Goal: Entertainment & Leisure: Consume media (video, audio)

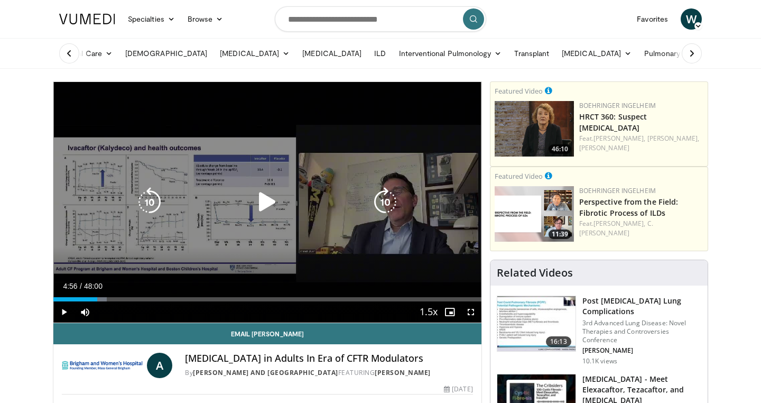
click at [267, 200] on icon "Video Player" at bounding box center [268, 202] width 30 height 30
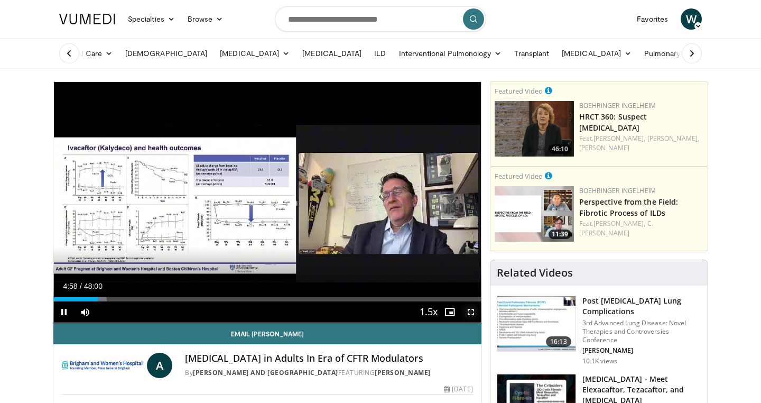
click at [467, 312] on span "Video Player" at bounding box center [470, 311] width 21 height 21
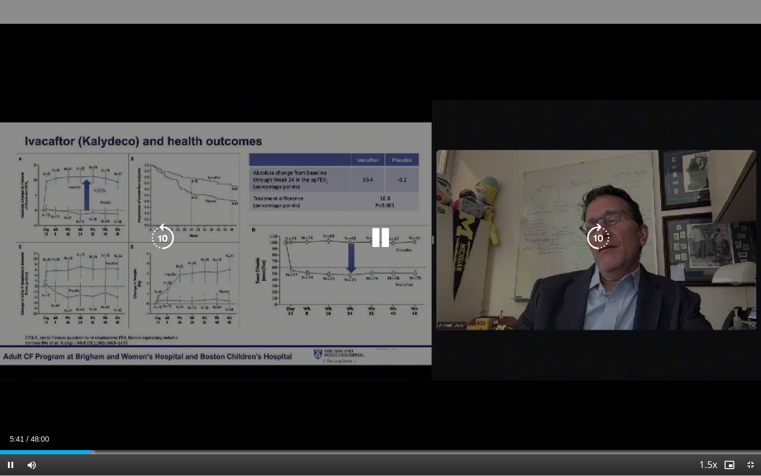
click at [565, 89] on div "30 seconds Tap to unmute" at bounding box center [380, 237] width 761 height 475
click at [565, 90] on div "30 seconds Tap to unmute" at bounding box center [380, 237] width 761 height 475
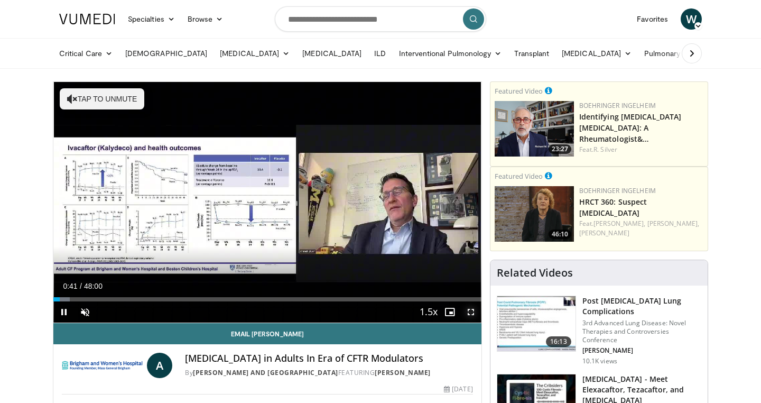
click at [468, 313] on span "Video Player" at bounding box center [470, 311] width 21 height 21
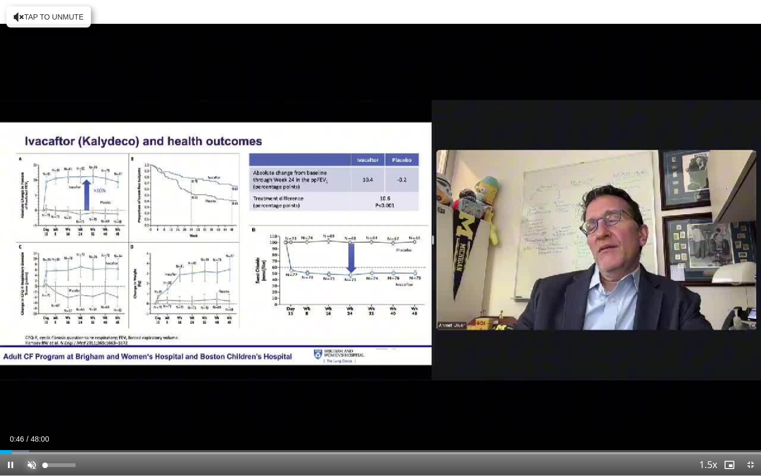
click at [32, 402] on span "Video Player" at bounding box center [31, 464] width 21 height 21
click at [34, 402] on div "Progress Bar" at bounding box center [34, 452] width 1 height 4
click at [48, 402] on div "Progress Bar" at bounding box center [48, 452] width 1 height 4
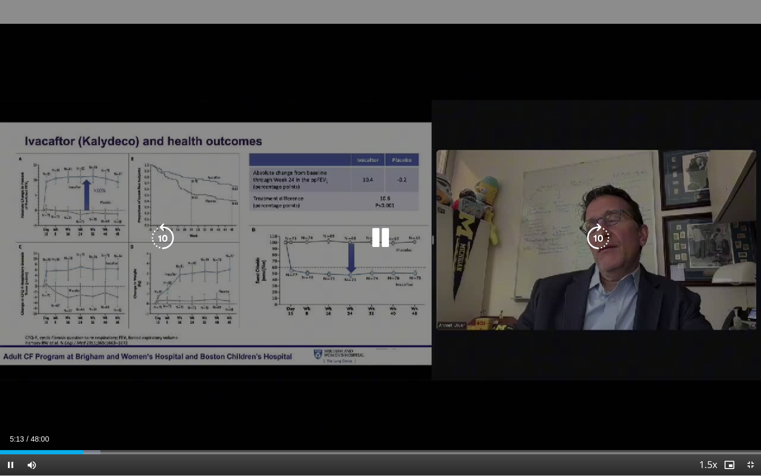
click at [381, 238] on icon "Video Player" at bounding box center [381, 238] width 30 height 30
